Goal: Navigation & Orientation: Find specific page/section

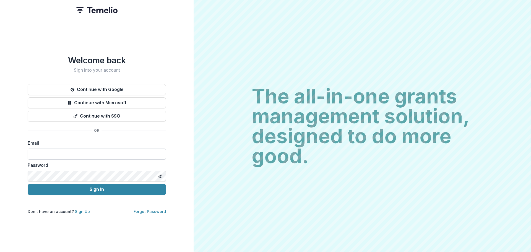
click at [92, 151] on input at bounding box center [97, 154] width 138 height 11
type input "**********"
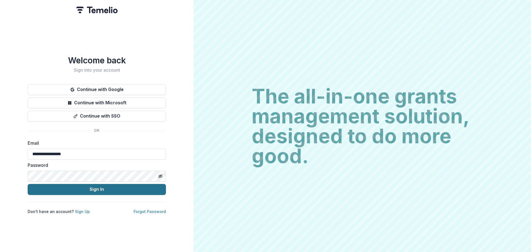
click at [101, 188] on button "Sign In" at bounding box center [97, 189] width 138 height 11
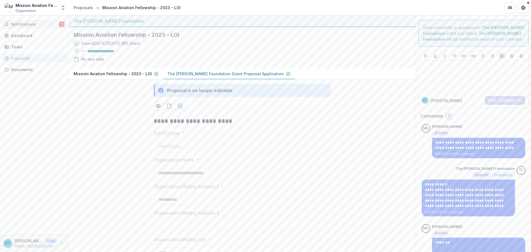
click at [26, 25] on span "Notifications" at bounding box center [35, 24] width 48 height 5
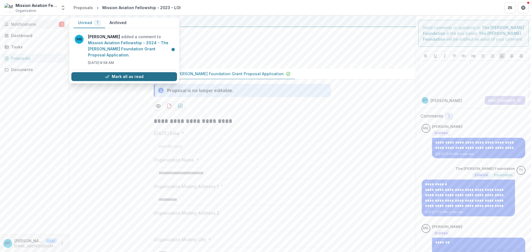
click at [106, 74] on icon "button" at bounding box center [107, 76] width 4 height 4
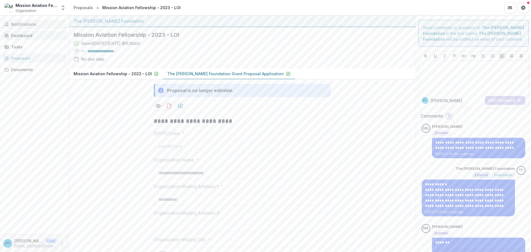
click at [18, 32] on link "Dashboard" at bounding box center [34, 35] width 64 height 9
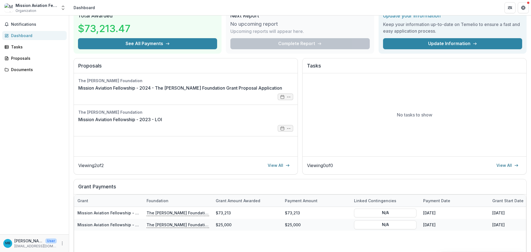
scroll to position [28, 0]
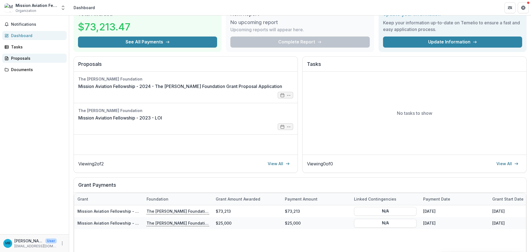
click at [29, 60] on div "Proposals" at bounding box center [36, 58] width 51 height 6
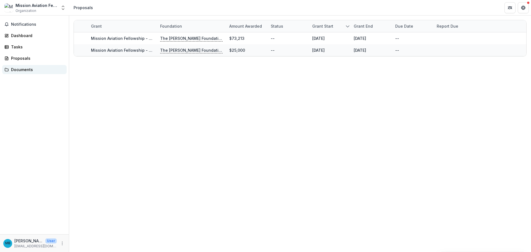
click at [22, 66] on link "Documents" at bounding box center [34, 69] width 64 height 9
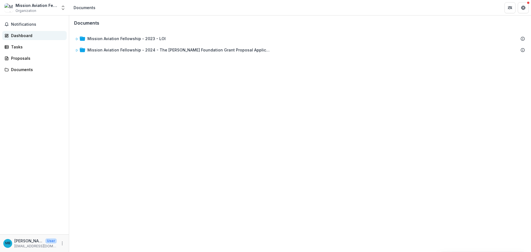
click at [25, 36] on div "Dashboard" at bounding box center [36, 36] width 51 height 6
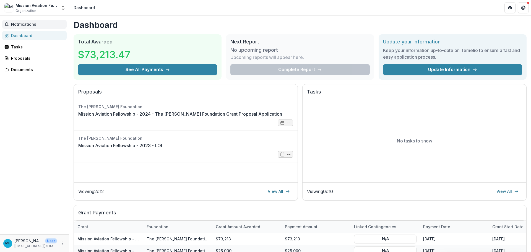
click at [25, 26] on span "Notifications" at bounding box center [37, 24] width 53 height 5
